Goal: Task Accomplishment & Management: Use online tool/utility

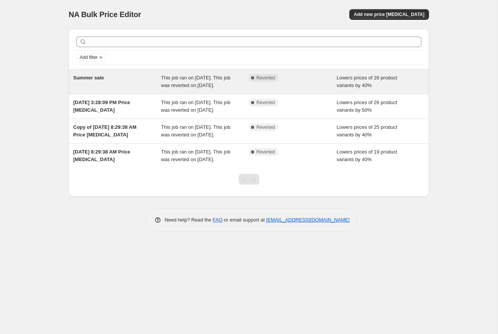
click at [397, 80] on span "Lowers prices of 26 product variants by 40%" at bounding box center [367, 81] width 61 height 13
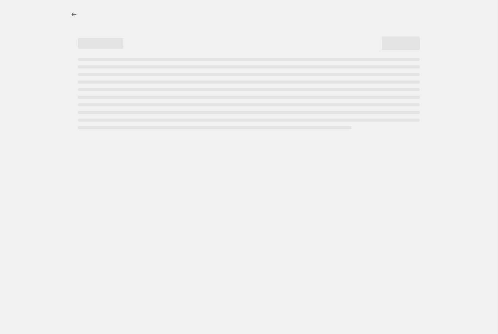
select select "percentage"
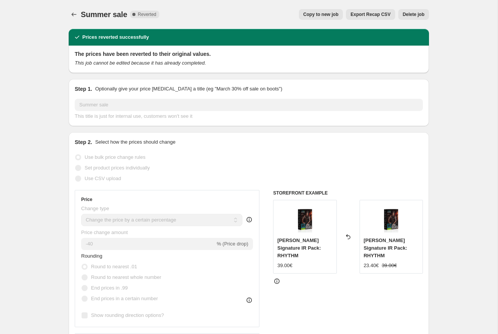
click at [325, 14] on span "Copy to new job" at bounding box center [321, 14] width 35 height 6
select select "percentage"
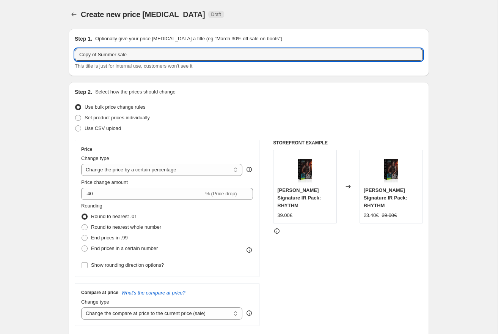
drag, startPoint x: 118, startPoint y: 55, endPoint x: 68, endPoint y: 55, distance: 50.9
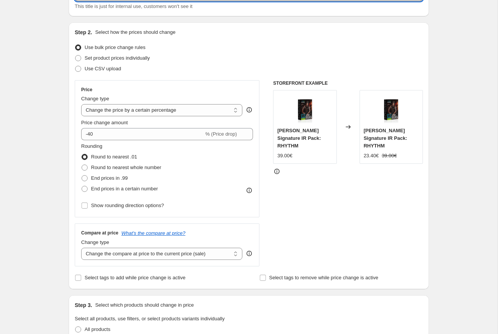
scroll to position [64, 0]
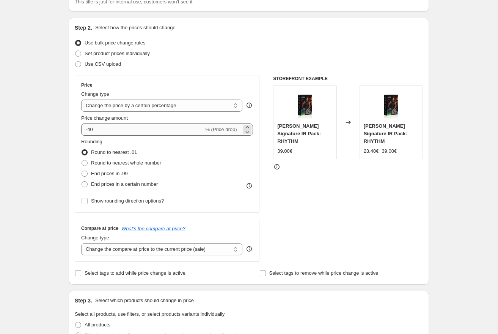
type input "Fall sale"
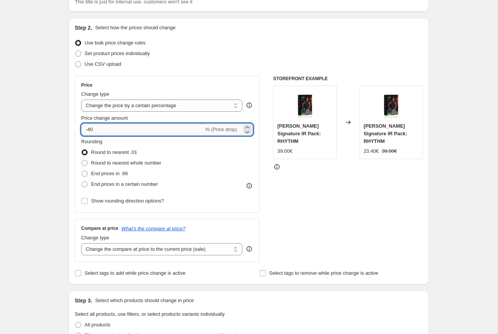
drag, startPoint x: 91, startPoint y: 129, endPoint x: 87, endPoint y: 129, distance: 4.6
click at [87, 129] on input "-40" at bounding box center [142, 129] width 123 height 12
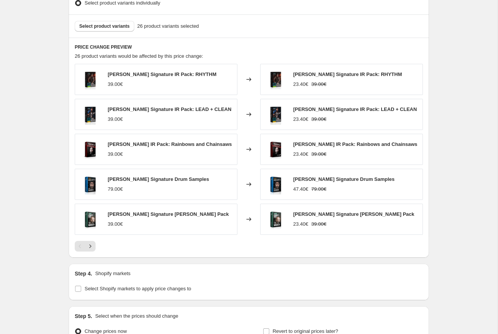
scroll to position [413, 0]
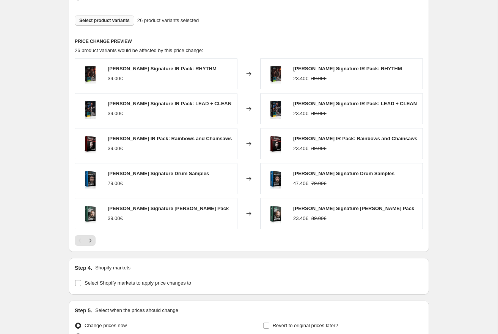
type input "-20"
click at [126, 24] on button "Select product variants" at bounding box center [105, 20] width 60 height 11
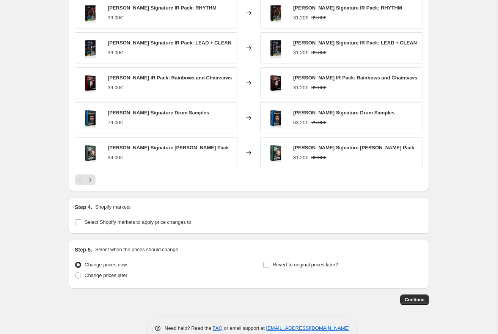
scroll to position [491, 0]
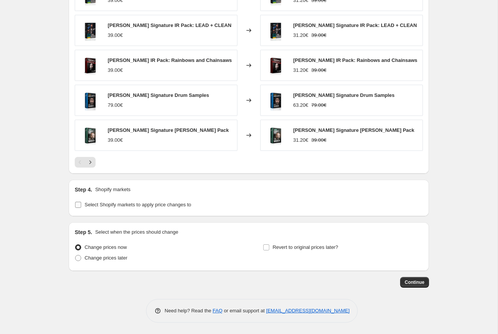
click at [79, 204] on input "Select Shopify markets to apply price changes to" at bounding box center [78, 205] width 6 height 6
checkbox input "true"
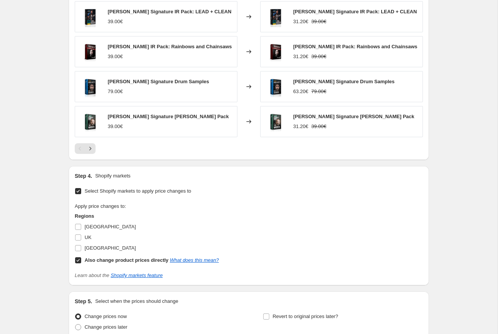
scroll to position [574, 0]
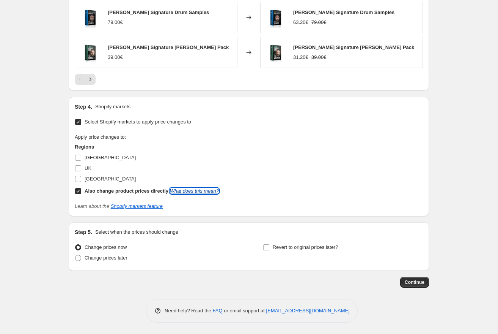
click at [201, 192] on link "What does this mean?" at bounding box center [194, 191] width 49 height 6
click at [414, 284] on span "Continue" at bounding box center [415, 282] width 20 height 6
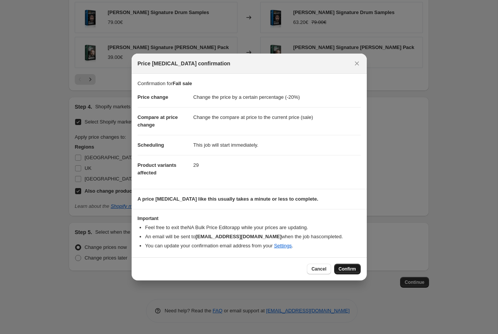
click at [349, 268] on span "Confirm" at bounding box center [347, 269] width 17 height 6
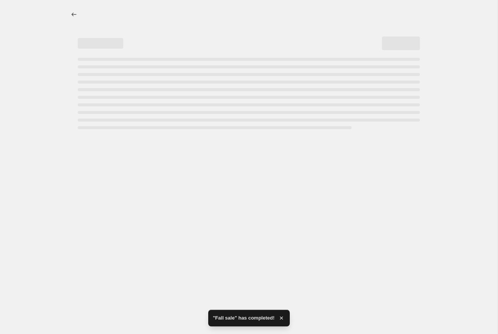
select select "percentage"
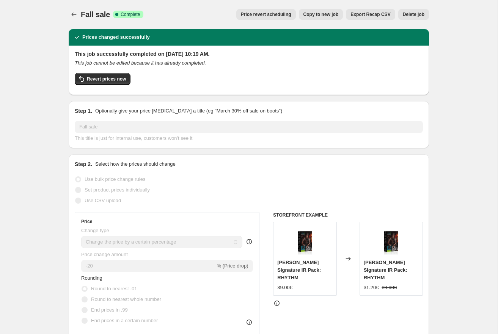
click at [417, 105] on div "Step 1. Optionally give your price change job a title (eg "March 30% off sale o…" at bounding box center [249, 124] width 361 height 47
